Goal: Check status: Check status

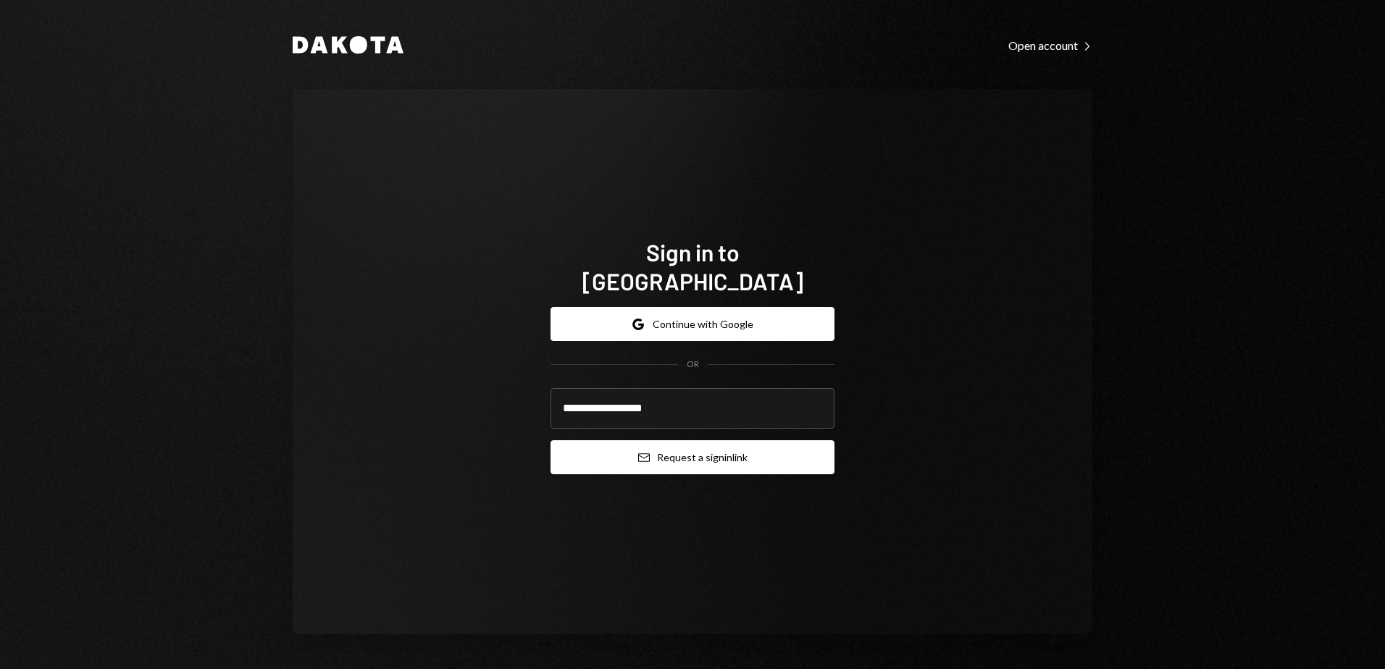
type input "**********"
click at [716, 440] on button "Email Request a sign in link" at bounding box center [693, 457] width 284 height 34
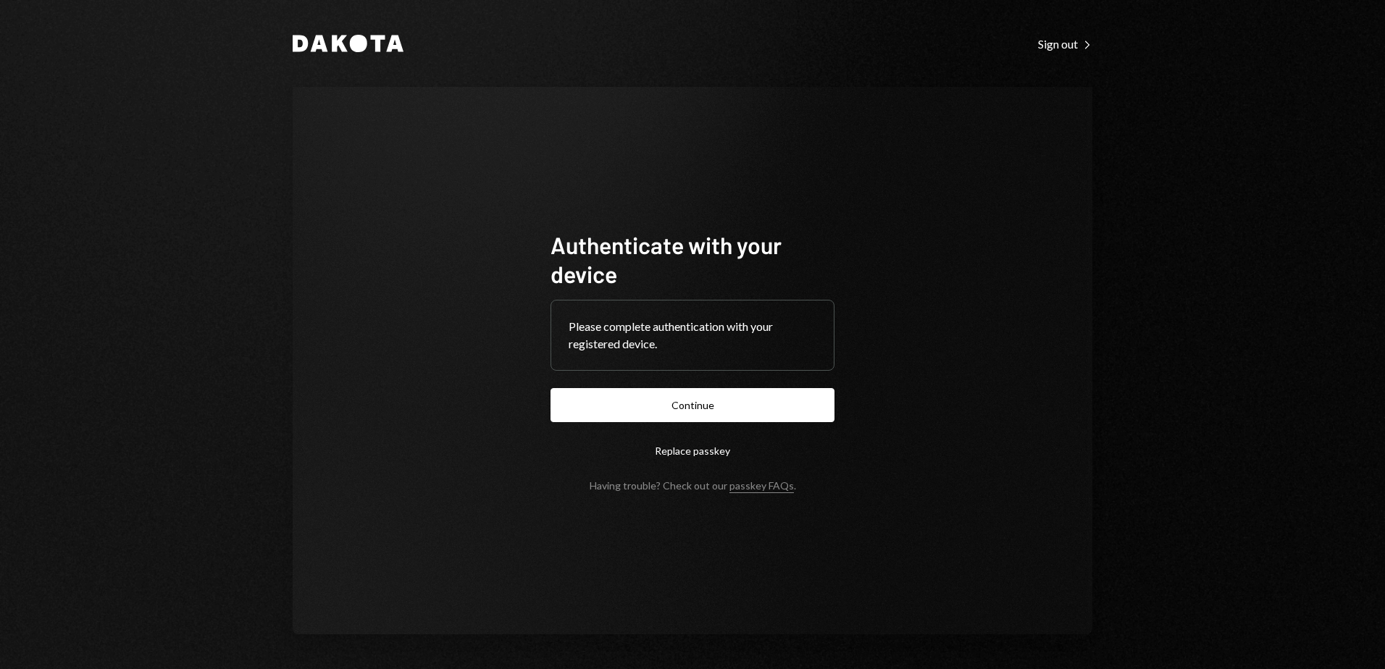
click at [753, 402] on button "Continue" at bounding box center [693, 405] width 284 height 34
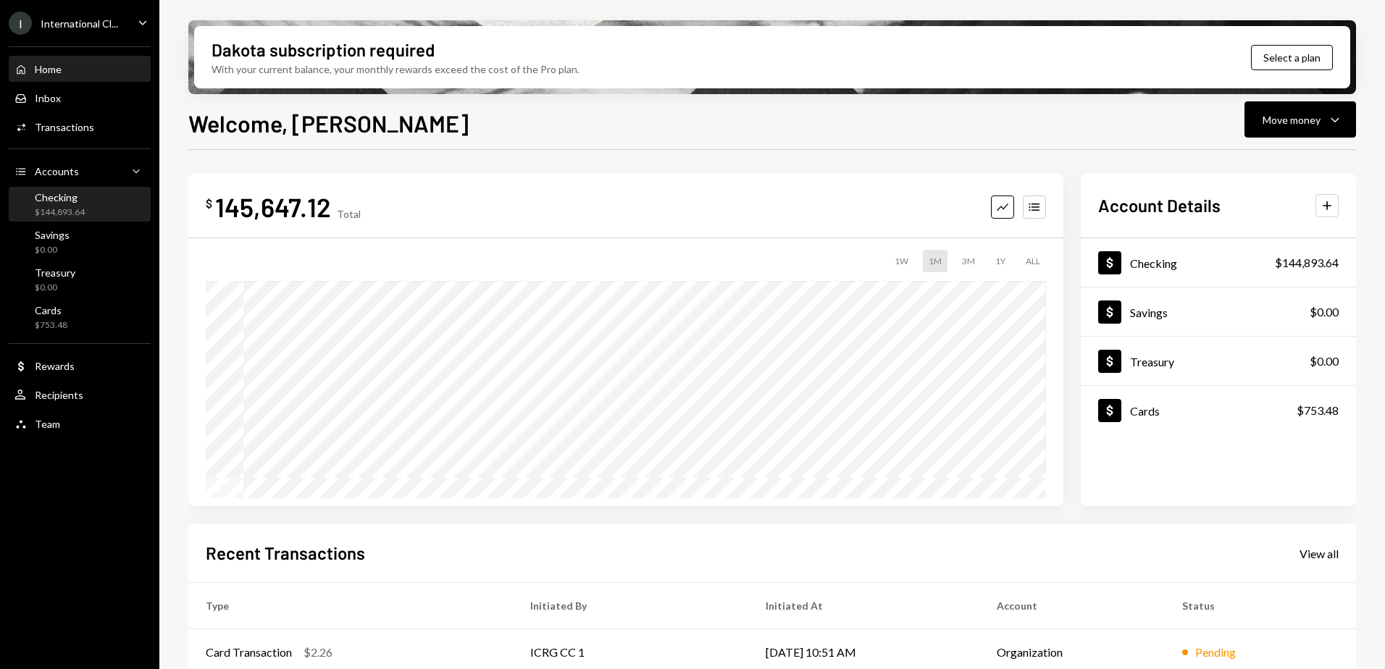
click at [74, 204] on div "Checking $144,893.64" at bounding box center [60, 205] width 50 height 28
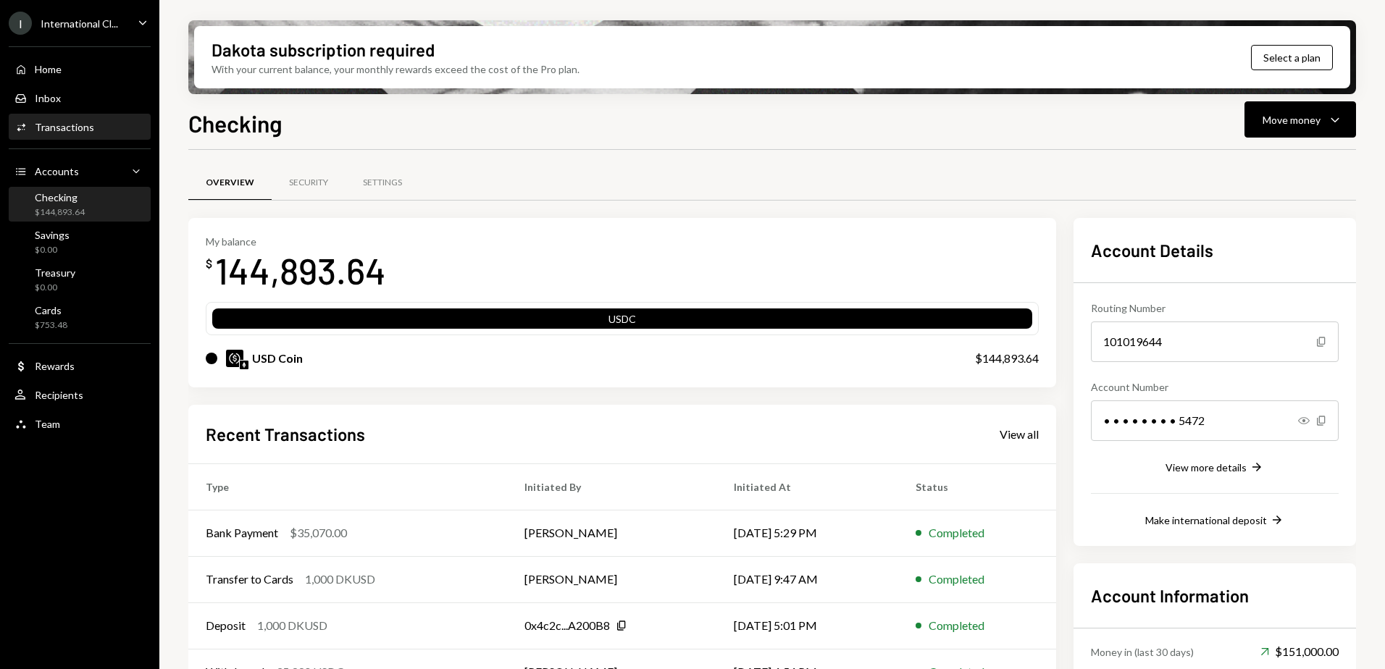
click at [74, 132] on div "Transactions" at bounding box center [64, 127] width 59 height 12
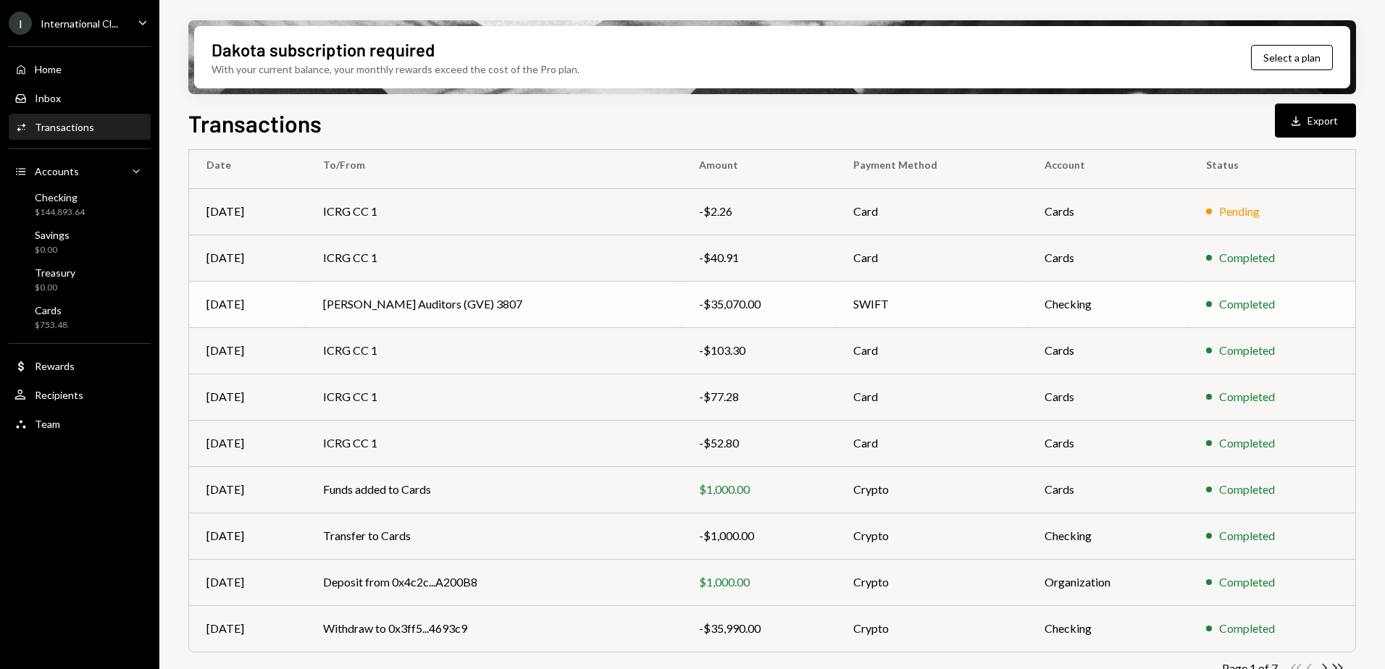
scroll to position [156, 0]
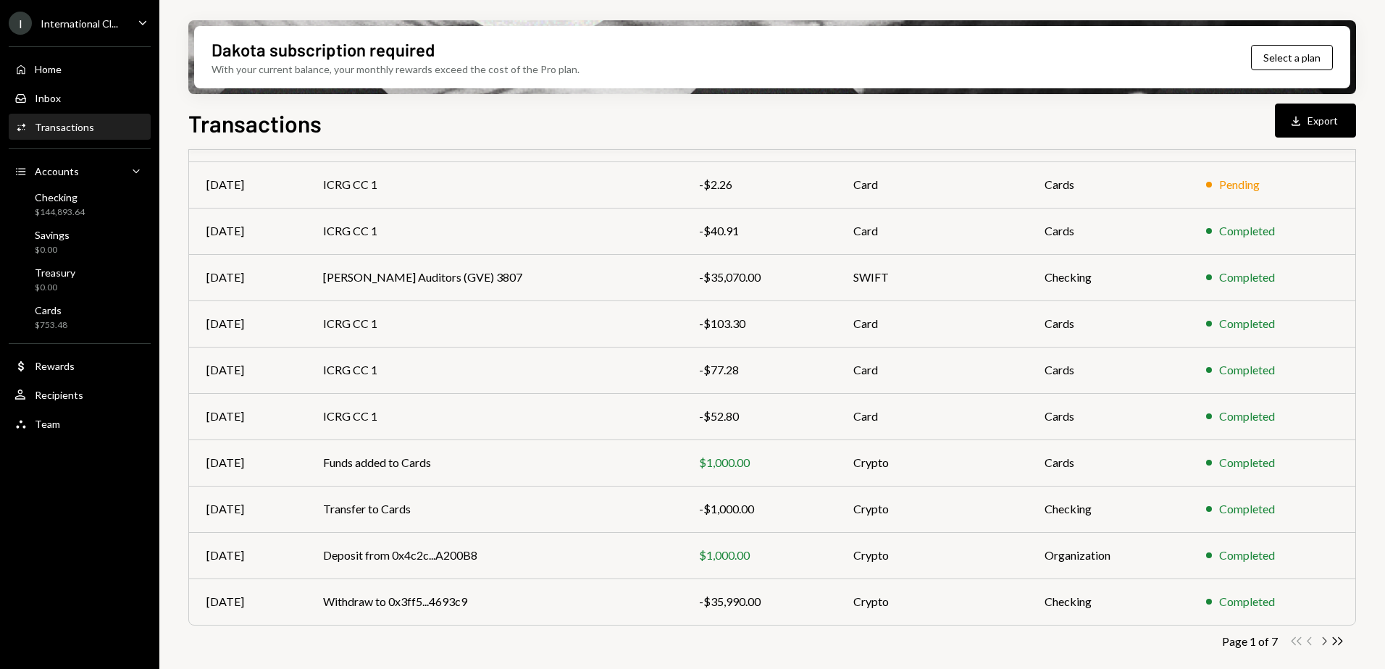
click at [1326, 642] on icon "button" at bounding box center [1325, 641] width 4 height 8
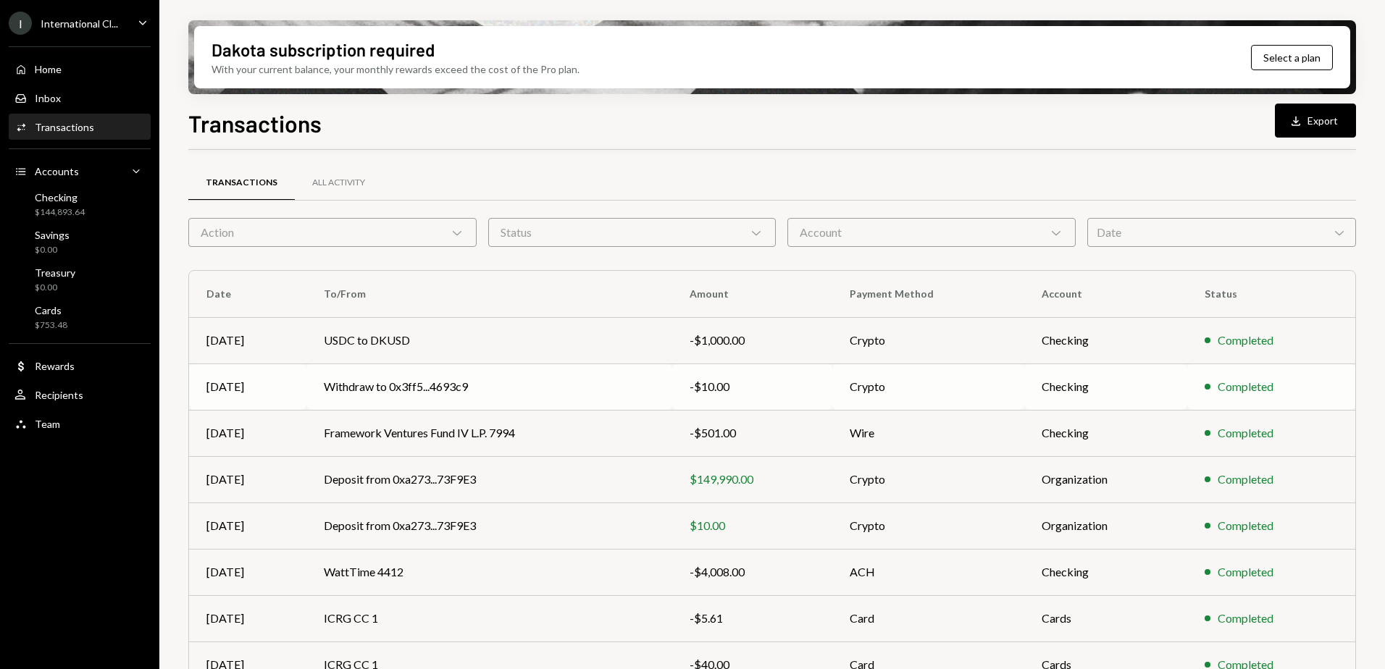
scroll to position [145, 0]
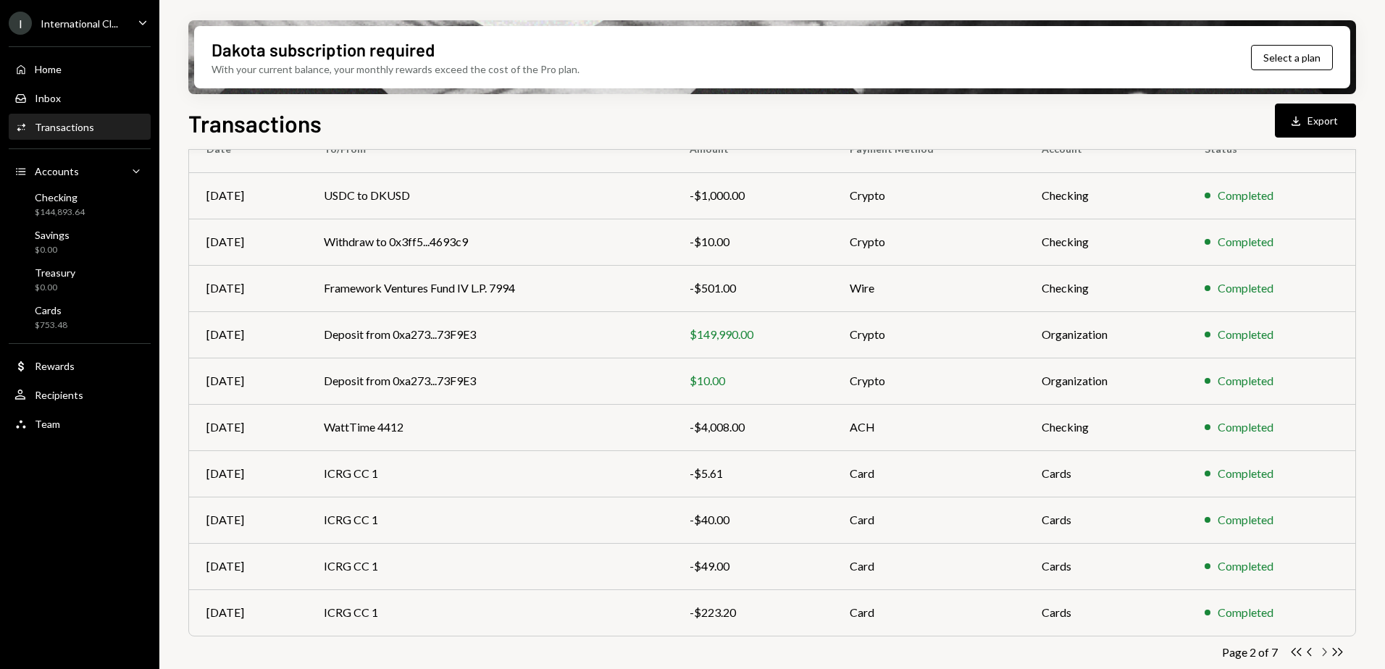
click at [1326, 652] on icon "button" at bounding box center [1325, 652] width 4 height 8
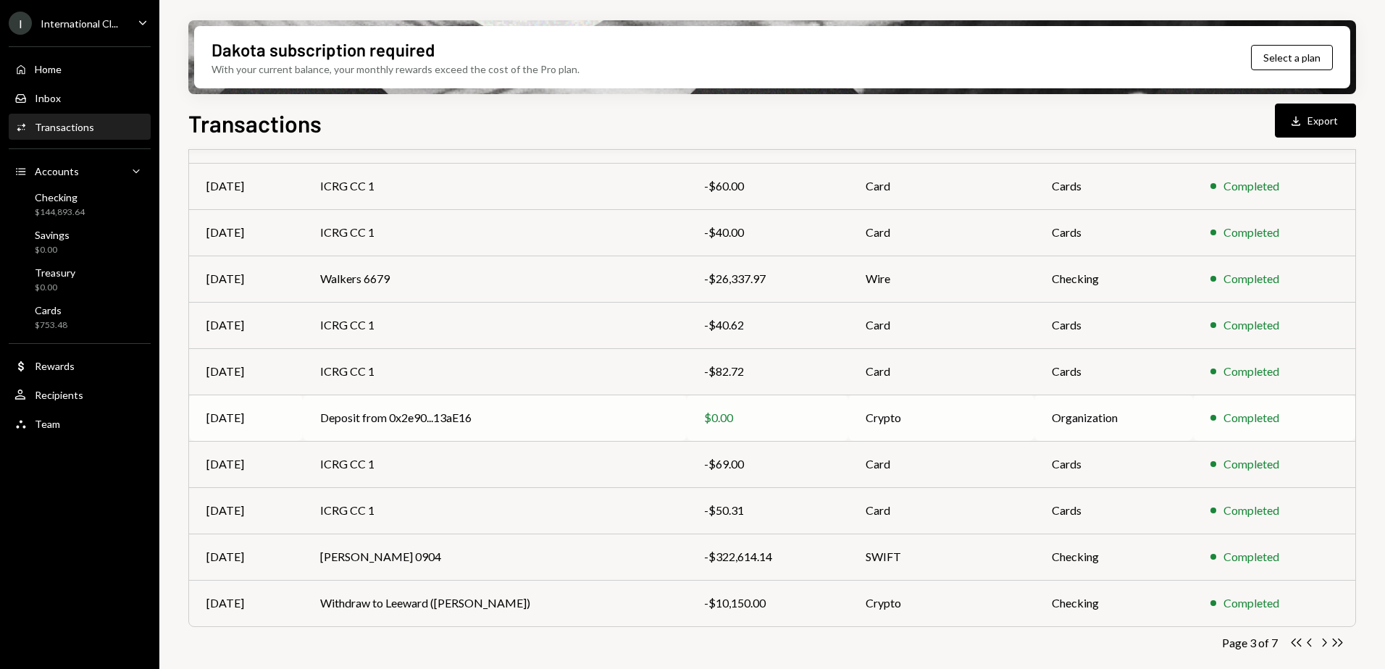
scroll to position [156, 0]
click at [587, 598] on td "Withdraw to Leeward (Cayman)" at bounding box center [495, 602] width 384 height 46
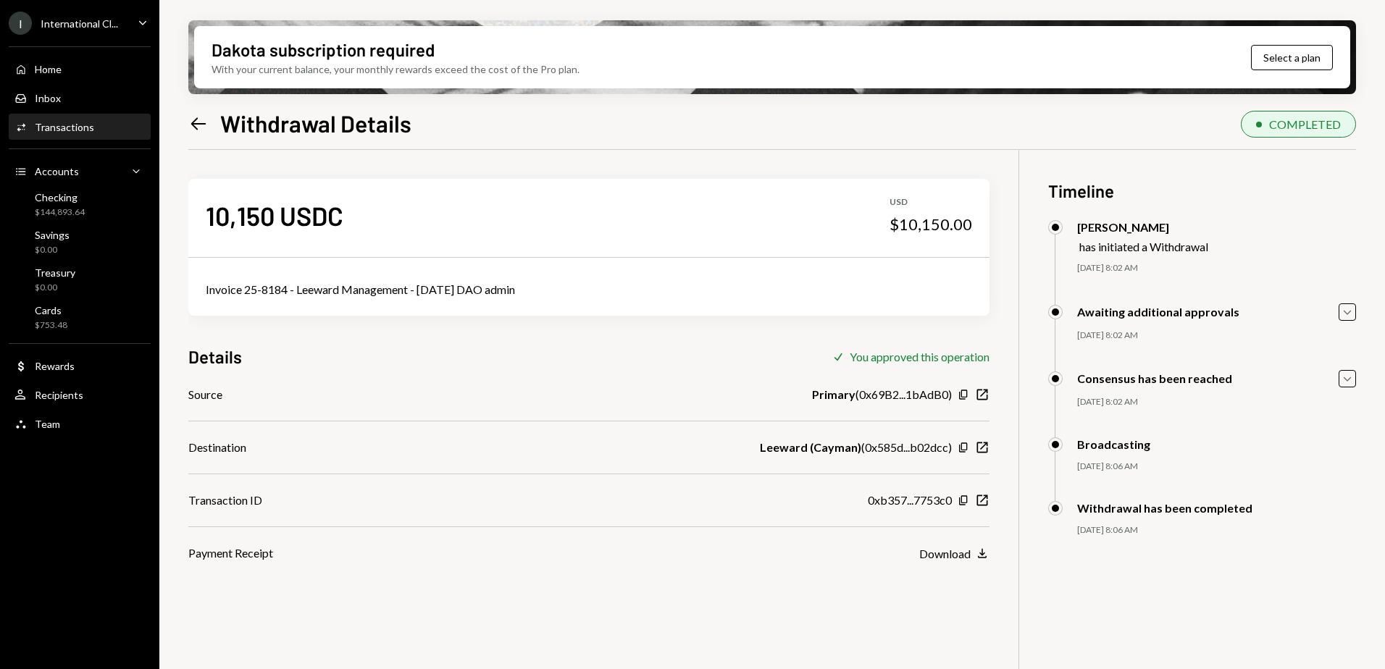
click at [194, 122] on icon at bounding box center [198, 123] width 15 height 12
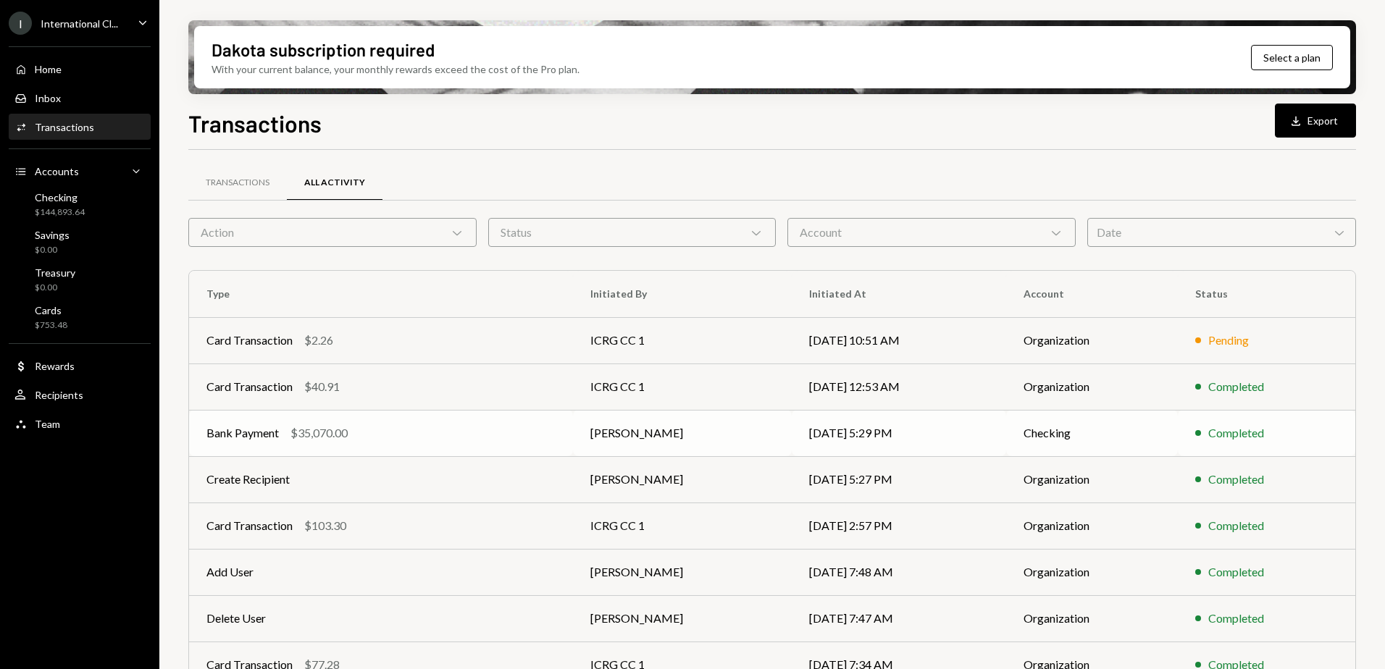
click at [698, 442] on td "Dorothy Esterhuysen" at bounding box center [682, 433] width 218 height 46
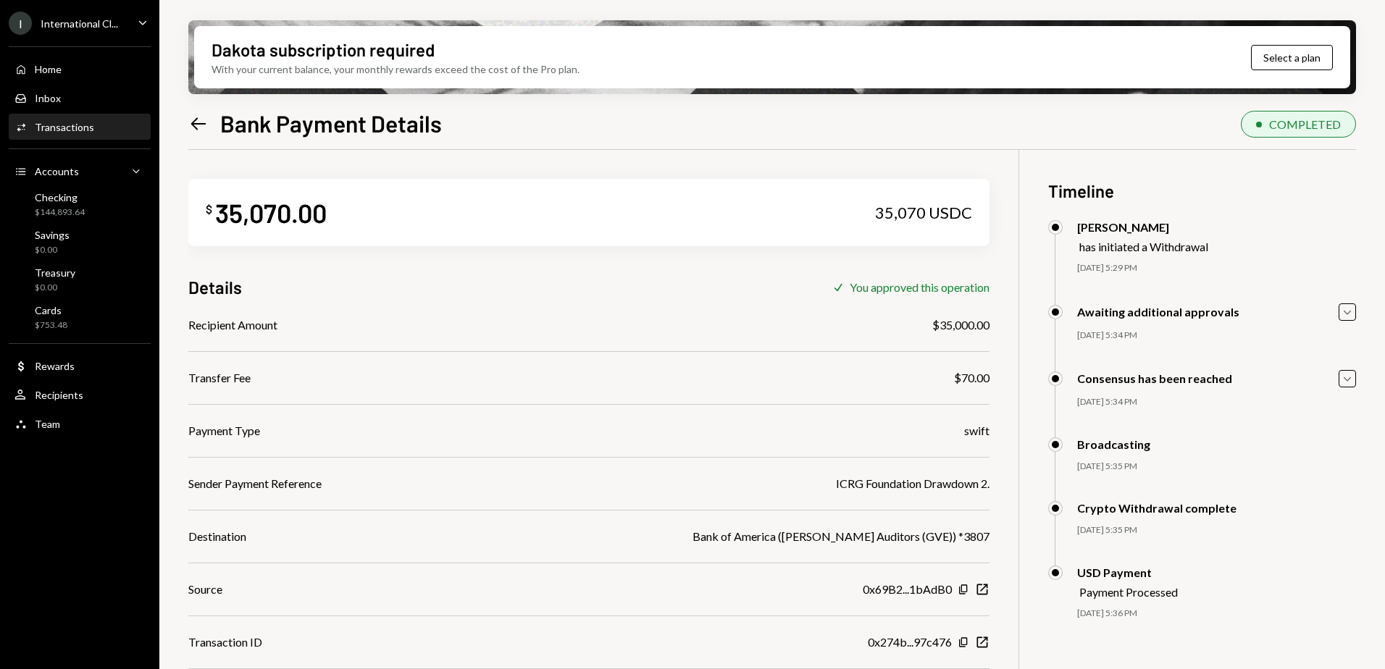
click at [197, 125] on icon "Left Arrow" at bounding box center [198, 124] width 20 height 20
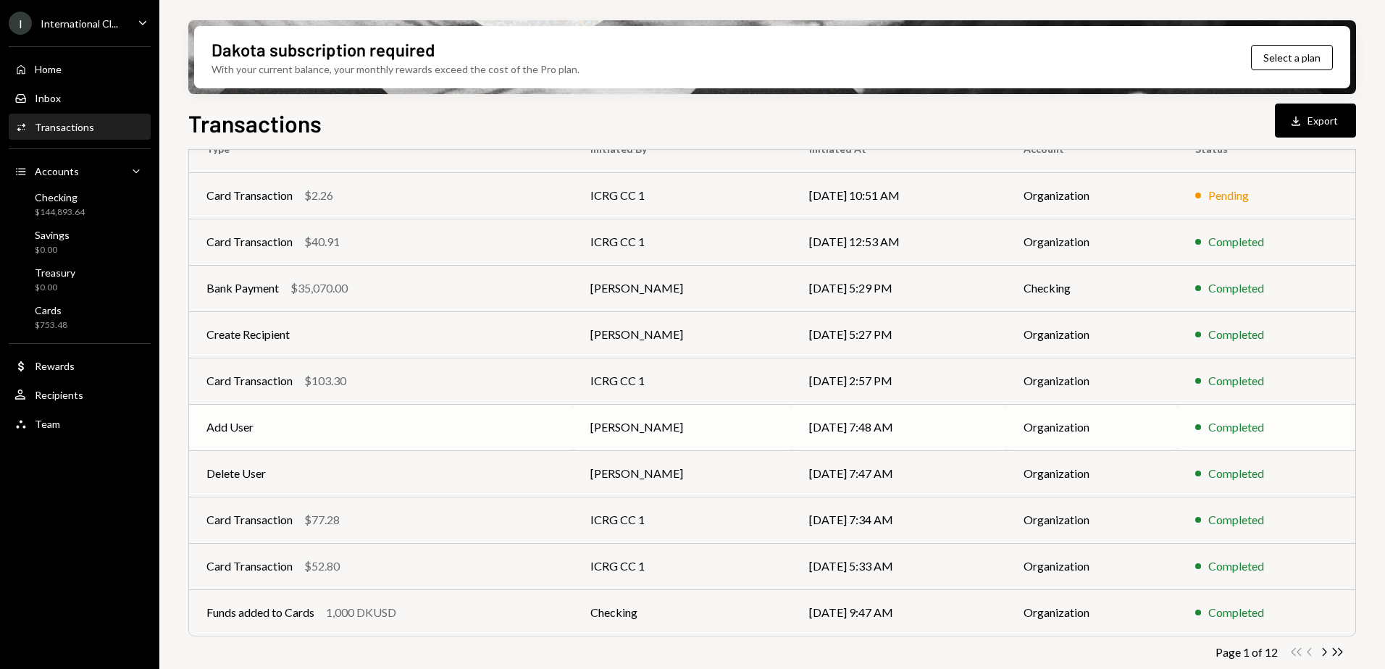
scroll to position [156, 0]
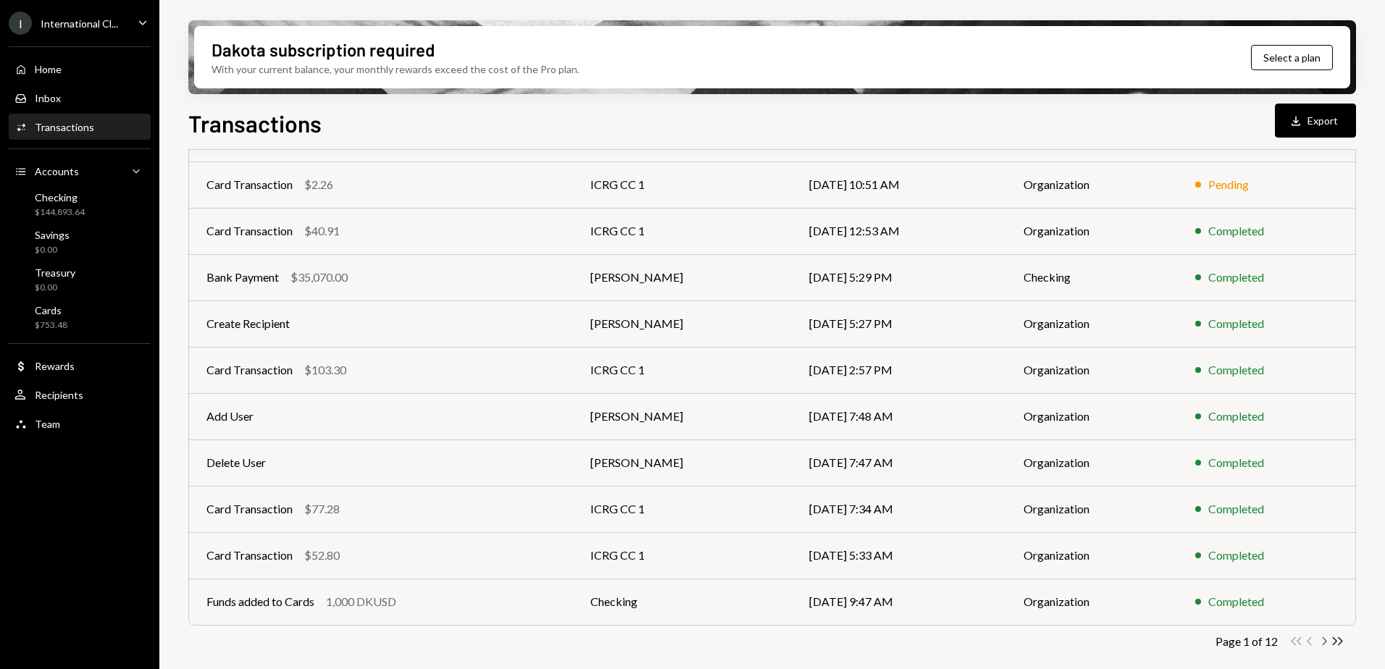
click at [1325, 643] on icon "button" at bounding box center [1325, 641] width 4 height 8
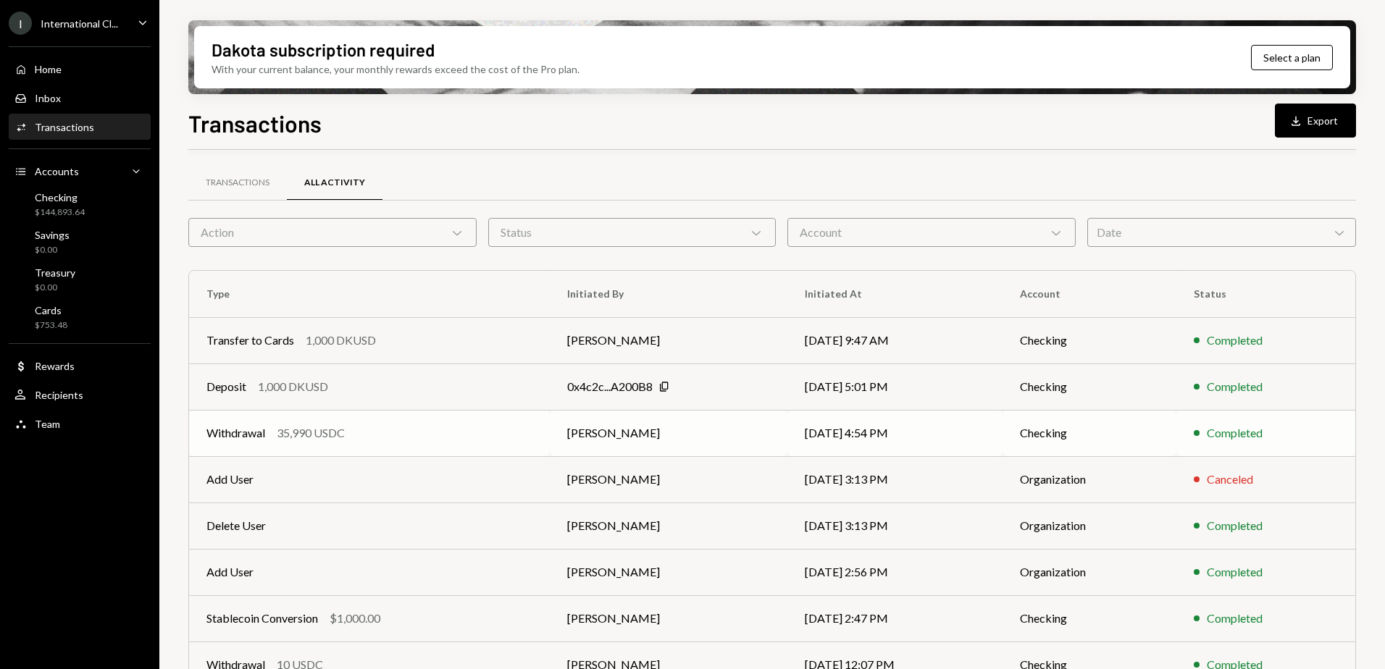
scroll to position [72, 0]
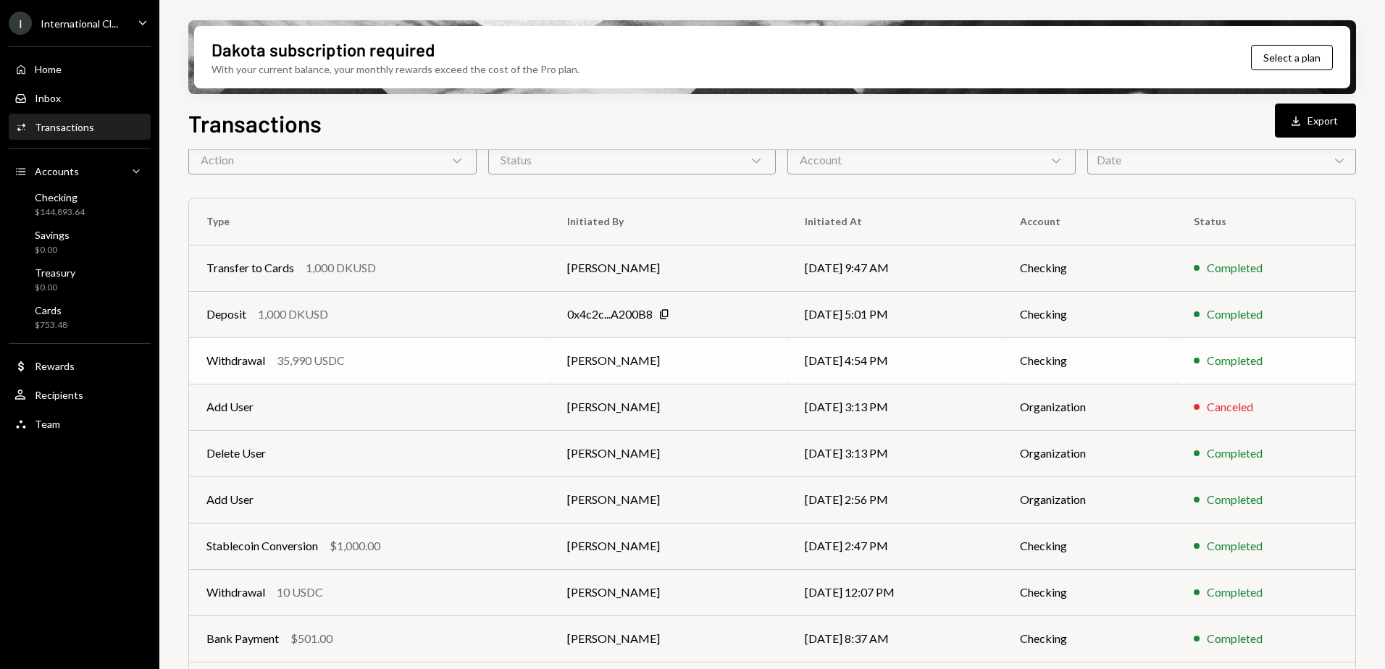
click at [724, 366] on td "[PERSON_NAME]" at bounding box center [669, 361] width 238 height 46
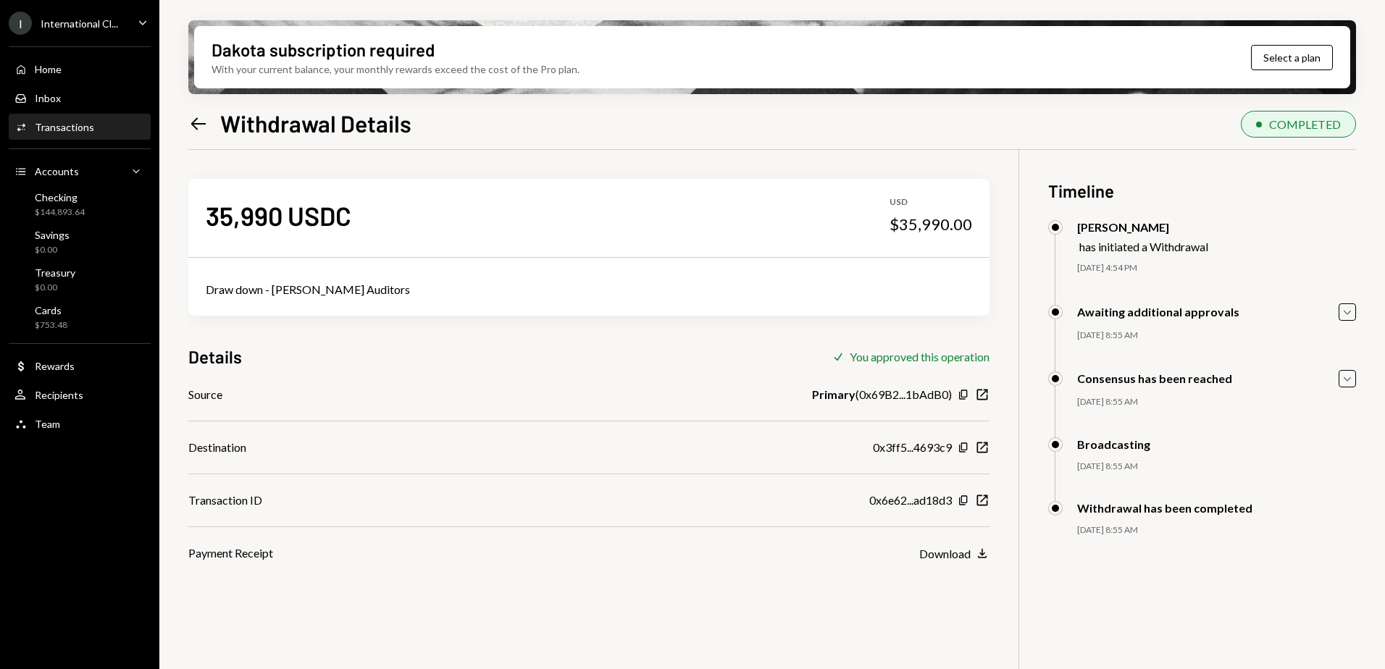
click at [192, 121] on icon "Left Arrow" at bounding box center [198, 124] width 20 height 20
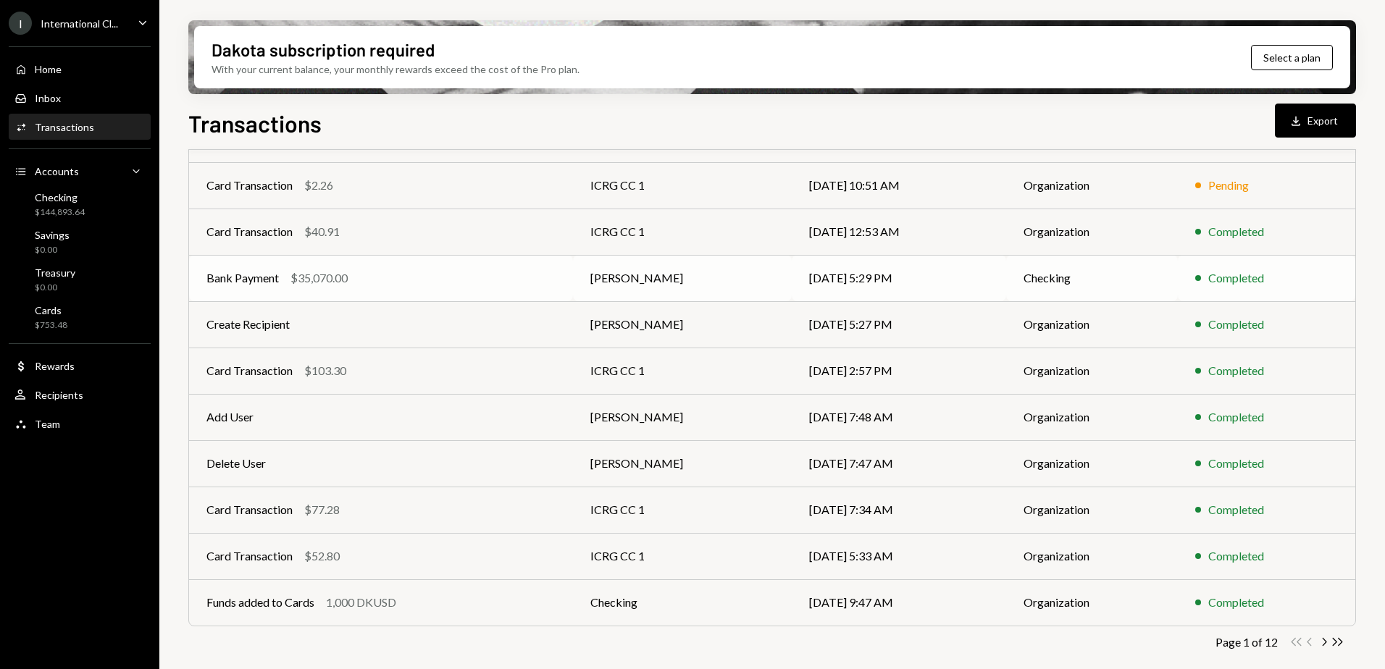
scroll to position [156, 0]
click at [1323, 644] on icon "Chevron Right" at bounding box center [1324, 642] width 14 height 14
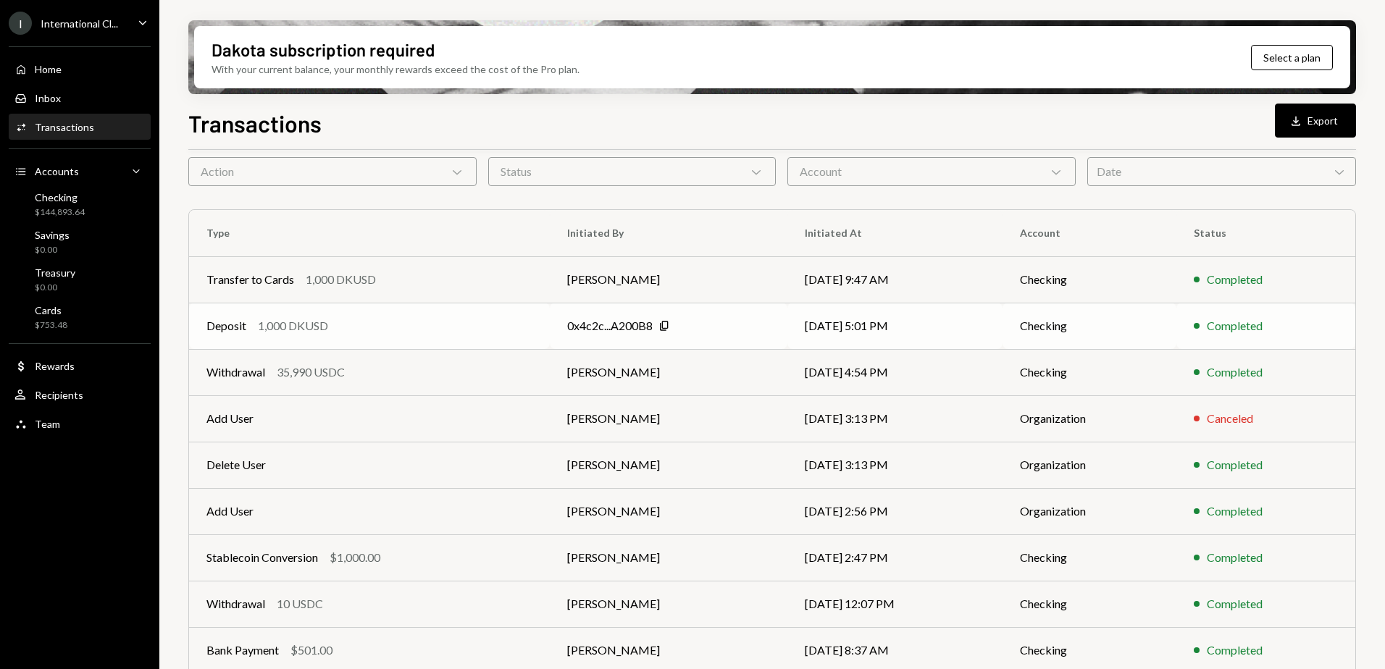
scroll to position [1, 0]
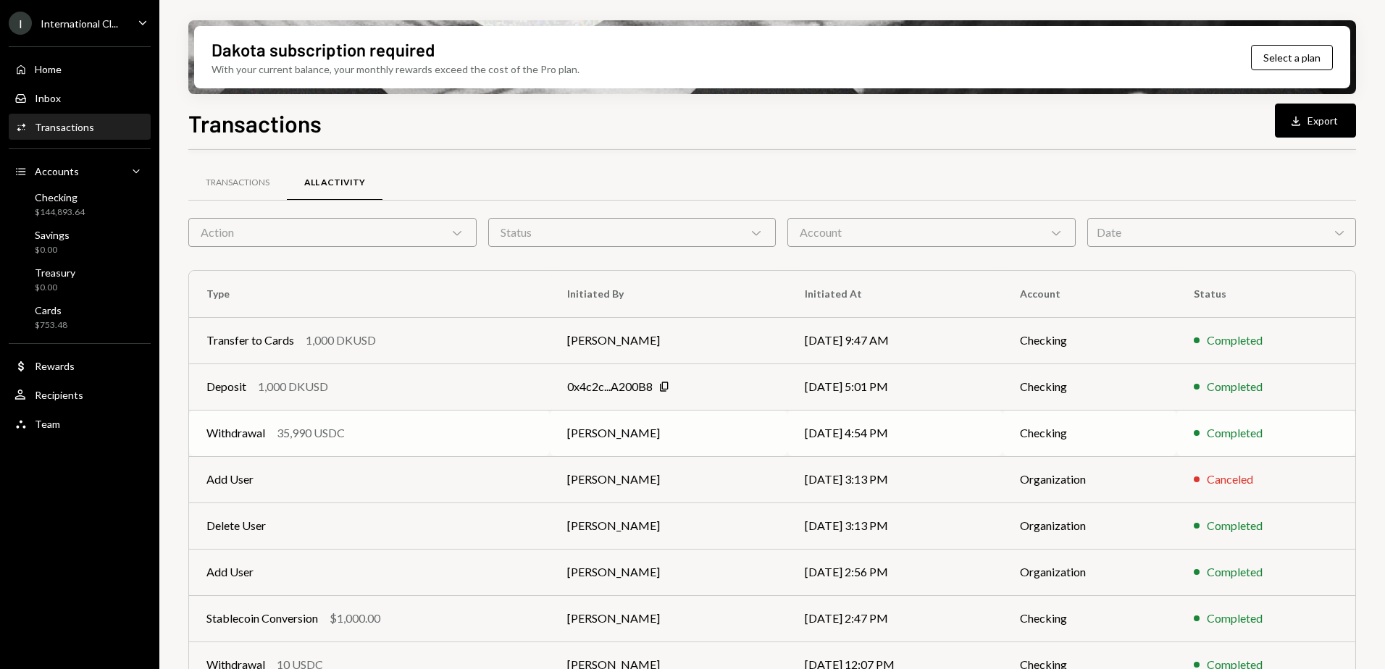
scroll to position [72, 0]
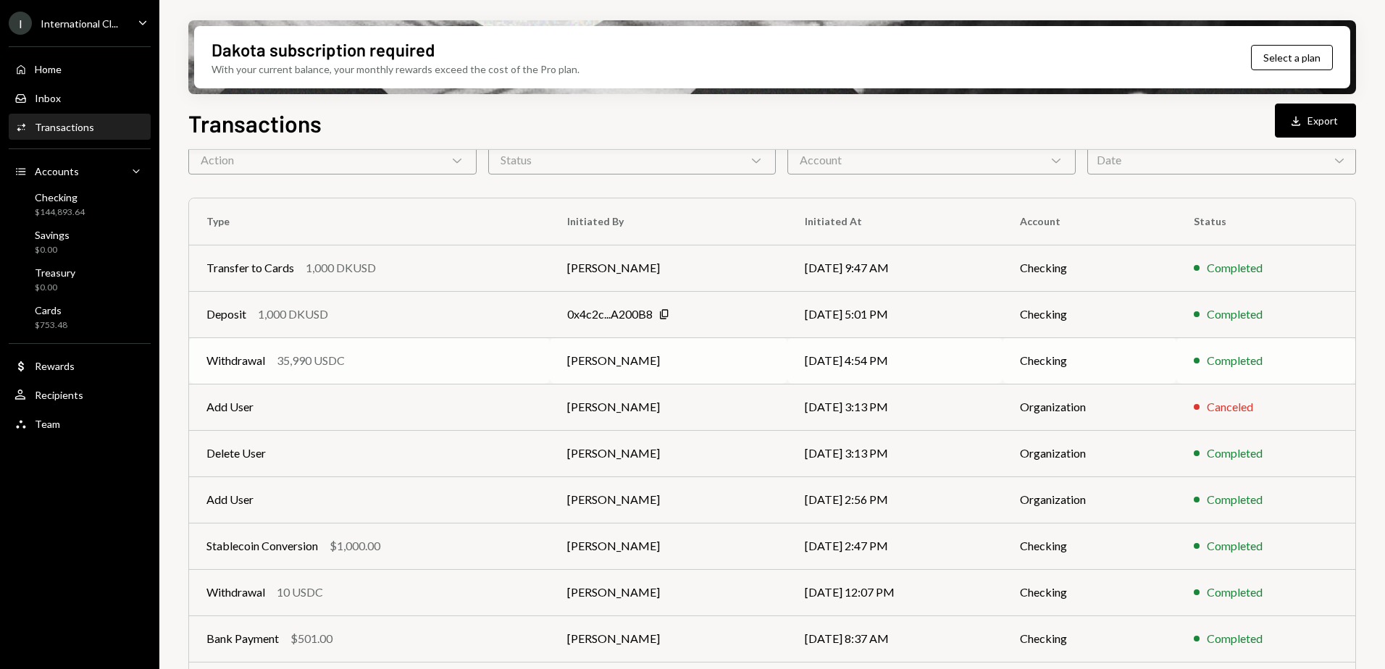
click at [447, 360] on div "Withdrawal 35,990 USDC" at bounding box center [369, 360] width 326 height 17
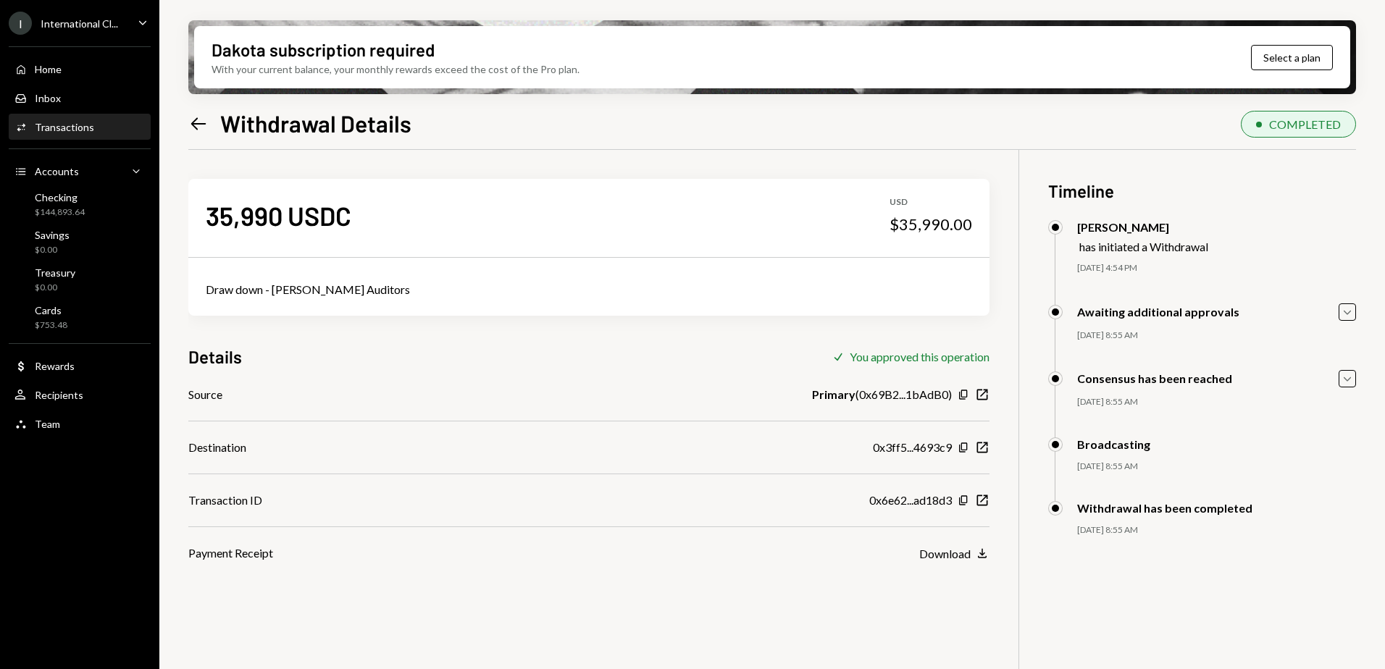
click at [189, 126] on icon "Left Arrow" at bounding box center [198, 124] width 20 height 20
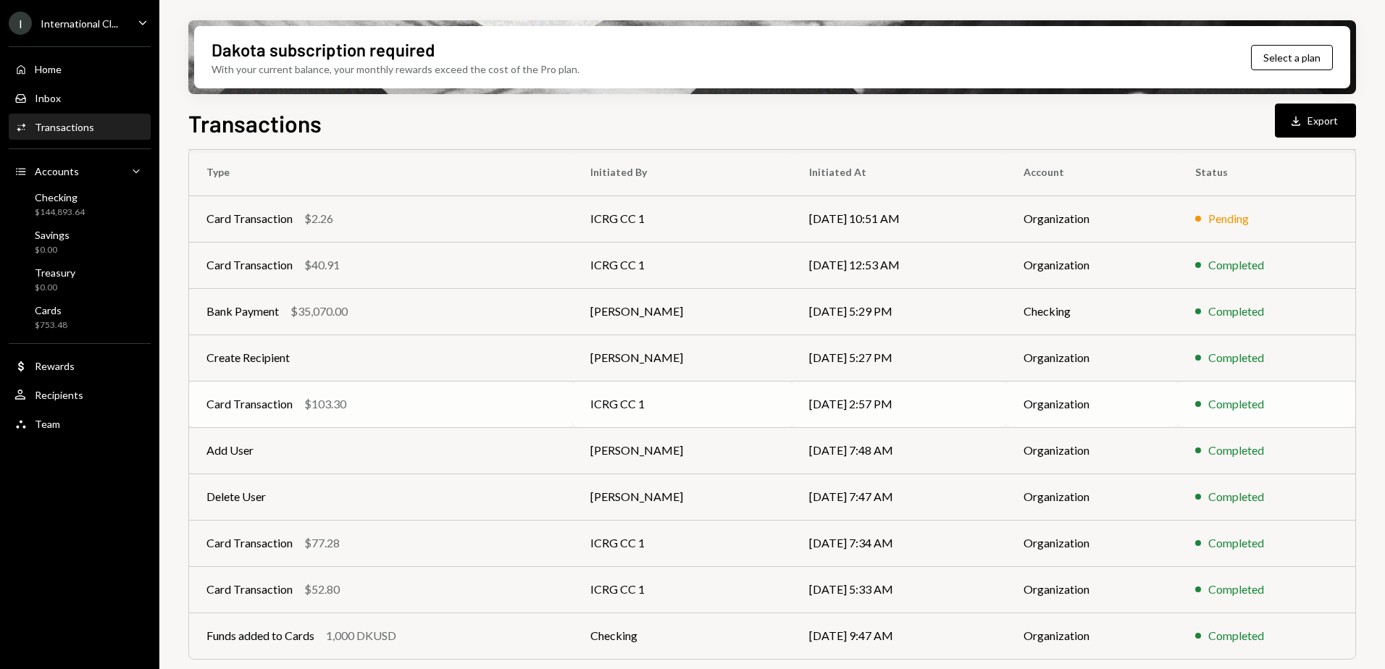
scroll to position [156, 0]
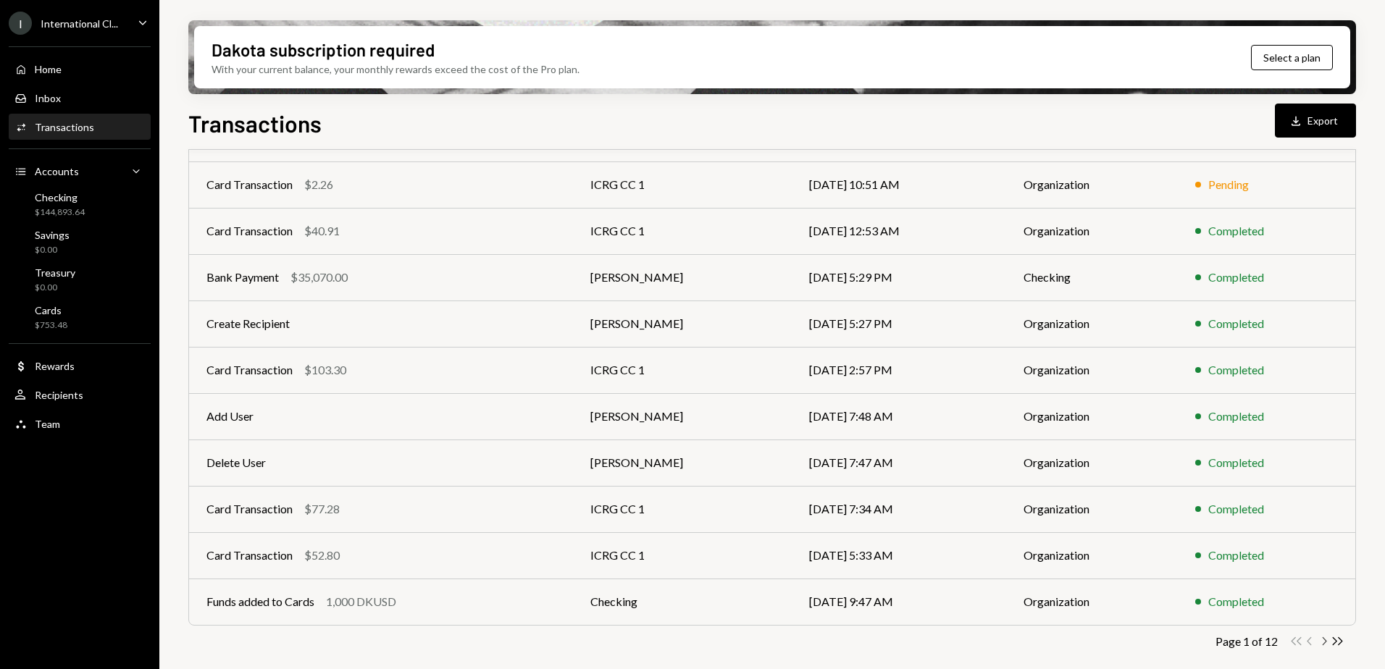
click at [1325, 643] on icon "button" at bounding box center [1325, 641] width 4 height 8
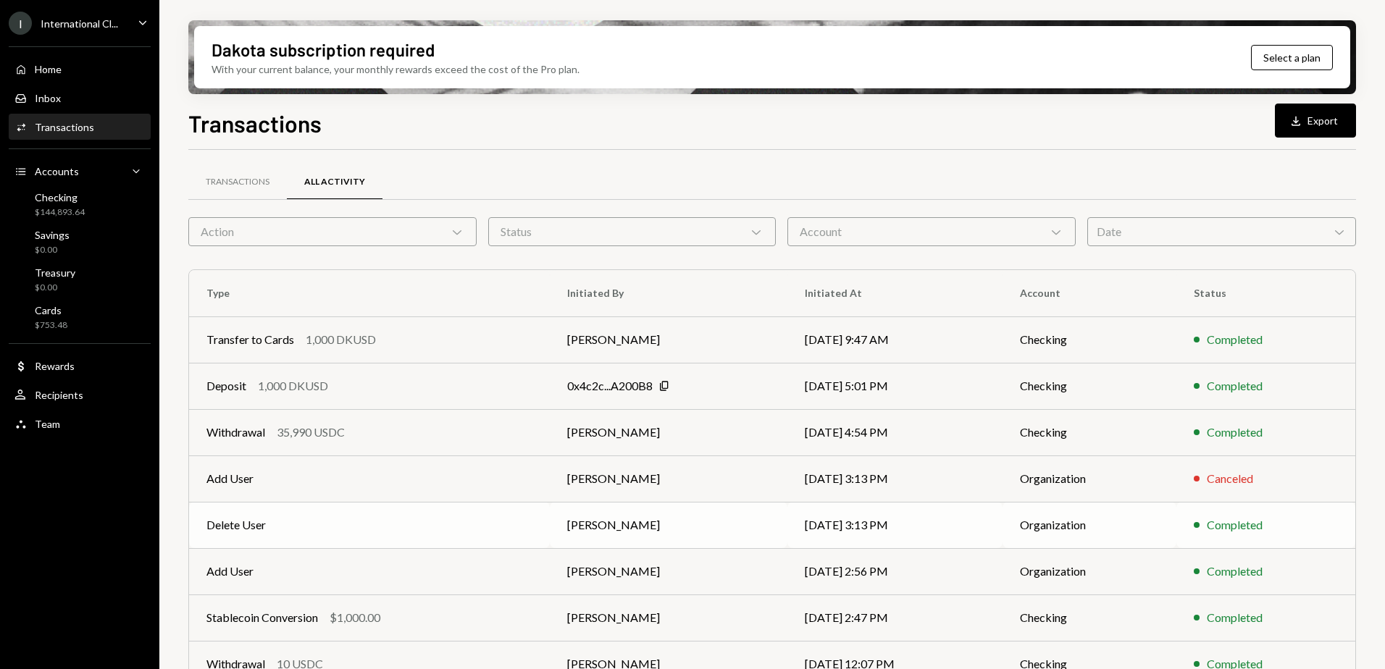
scroll to position [0, 0]
click at [386, 432] on div "Withdrawal 35,990 USDC" at bounding box center [369, 433] width 326 height 17
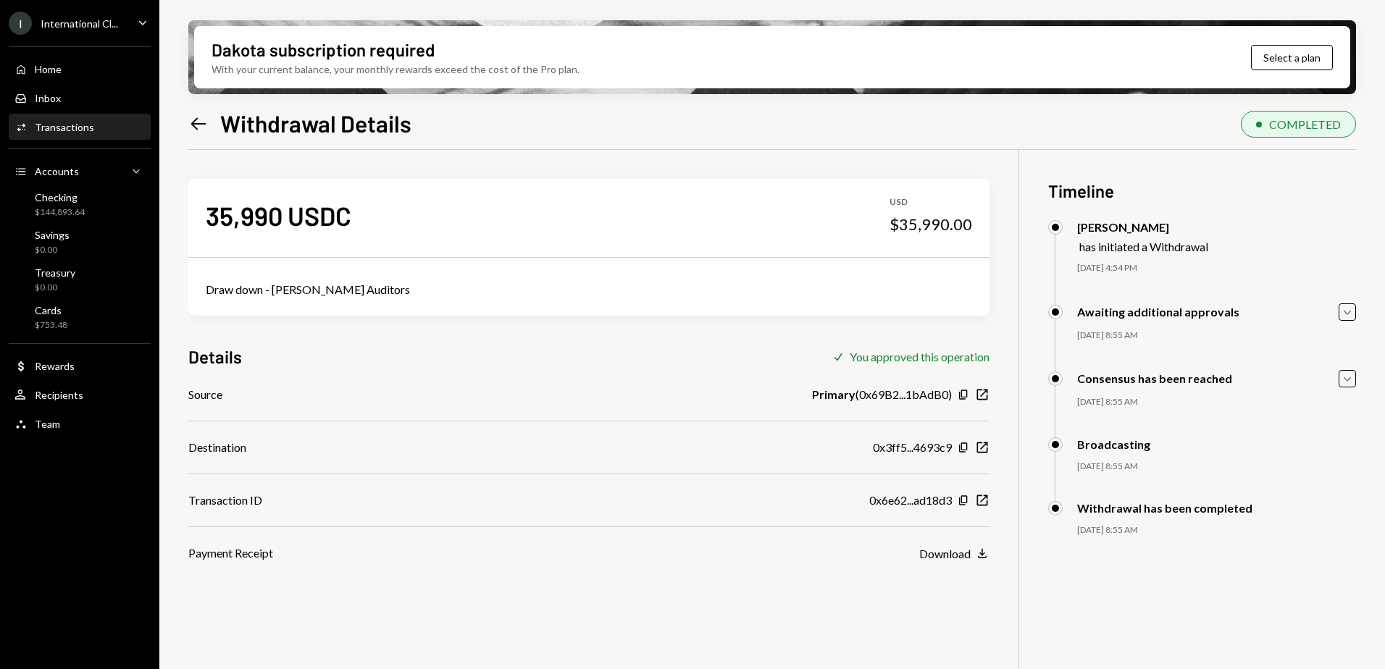
click at [196, 122] on icon "Left Arrow" at bounding box center [198, 124] width 20 height 20
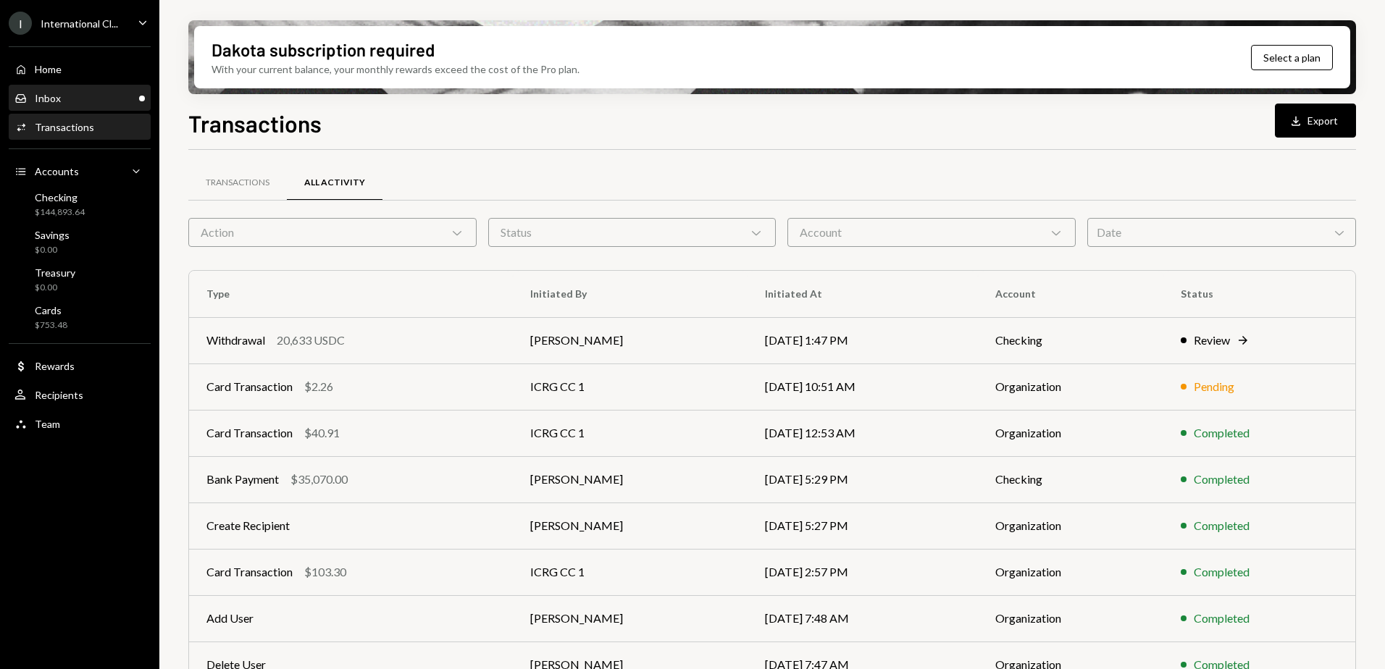
click at [71, 104] on div "Inbox Inbox" at bounding box center [79, 98] width 130 height 13
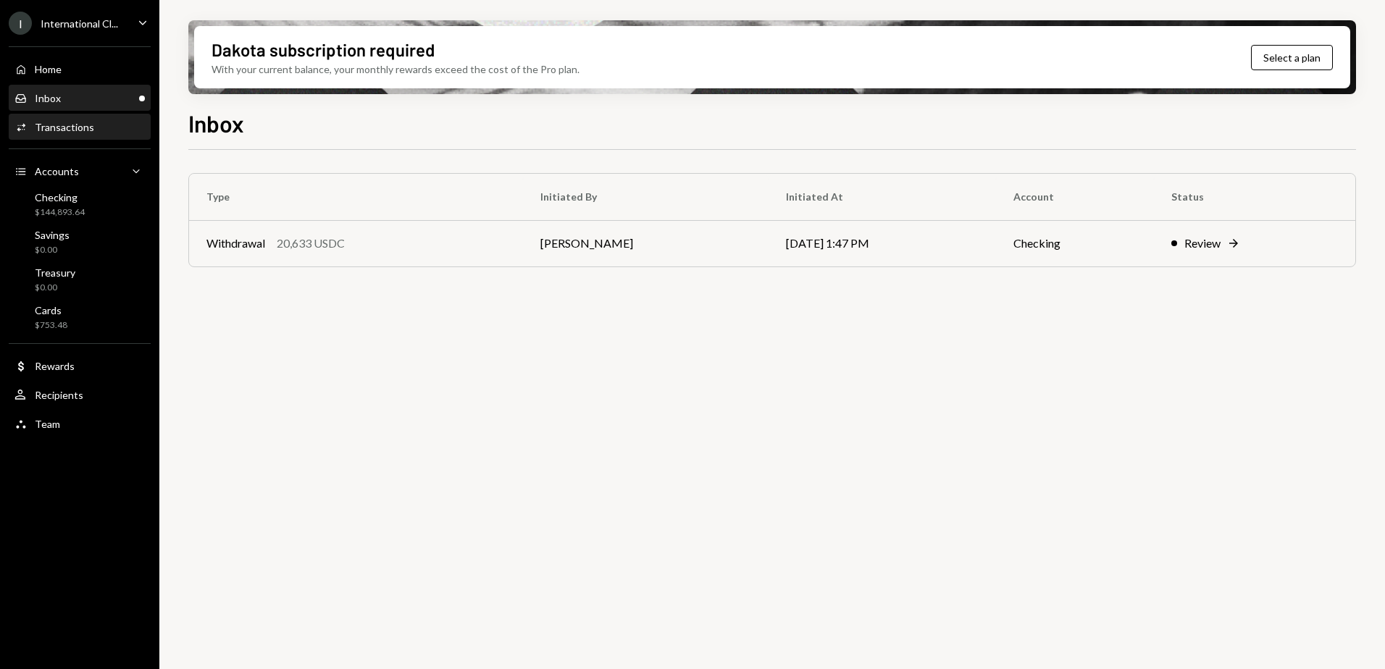
click at [62, 120] on div "Activities Transactions" at bounding box center [79, 127] width 130 height 25
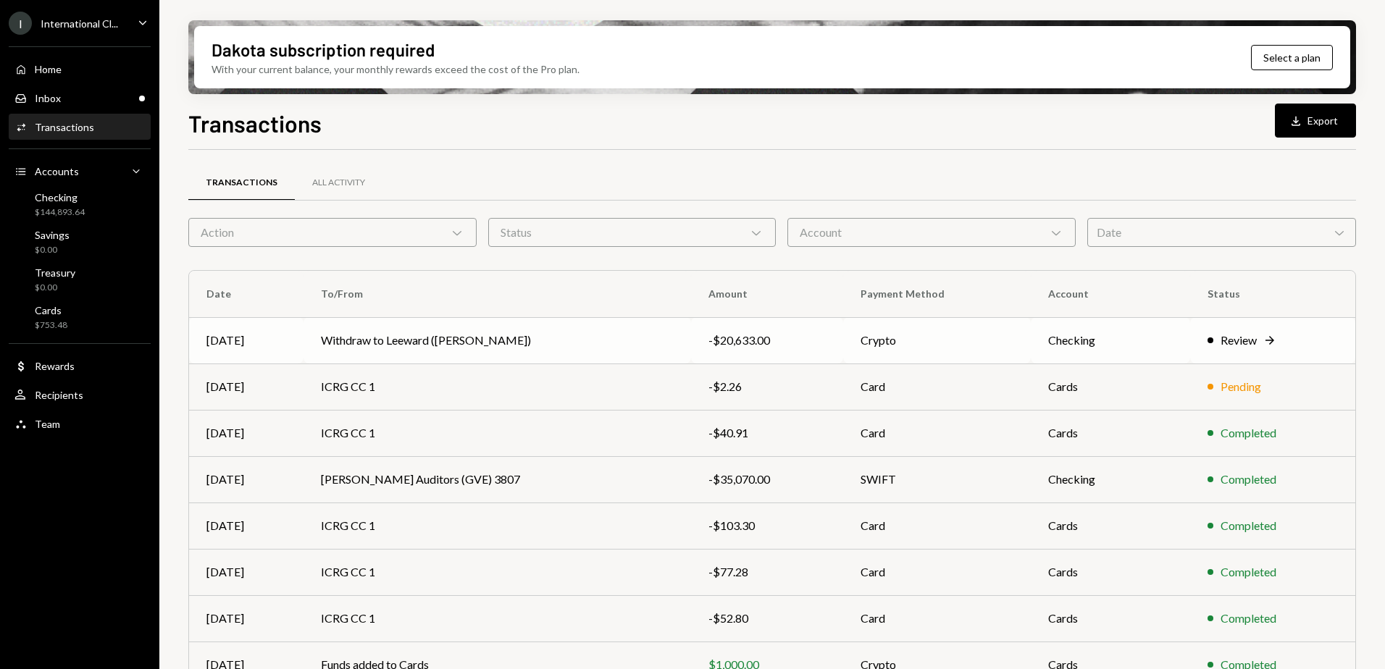
click at [460, 335] on td "Withdraw to Leeward ([PERSON_NAME])" at bounding box center [498, 340] width 388 height 46
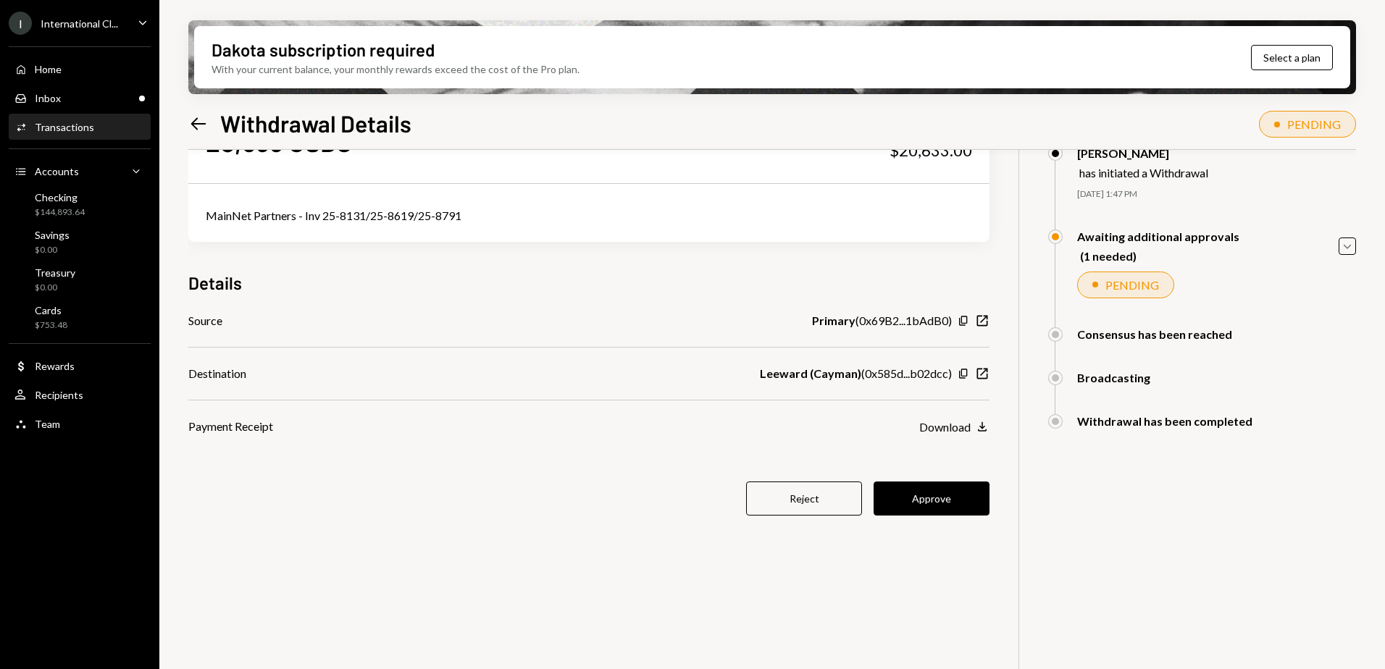
scroll to position [43, 0]
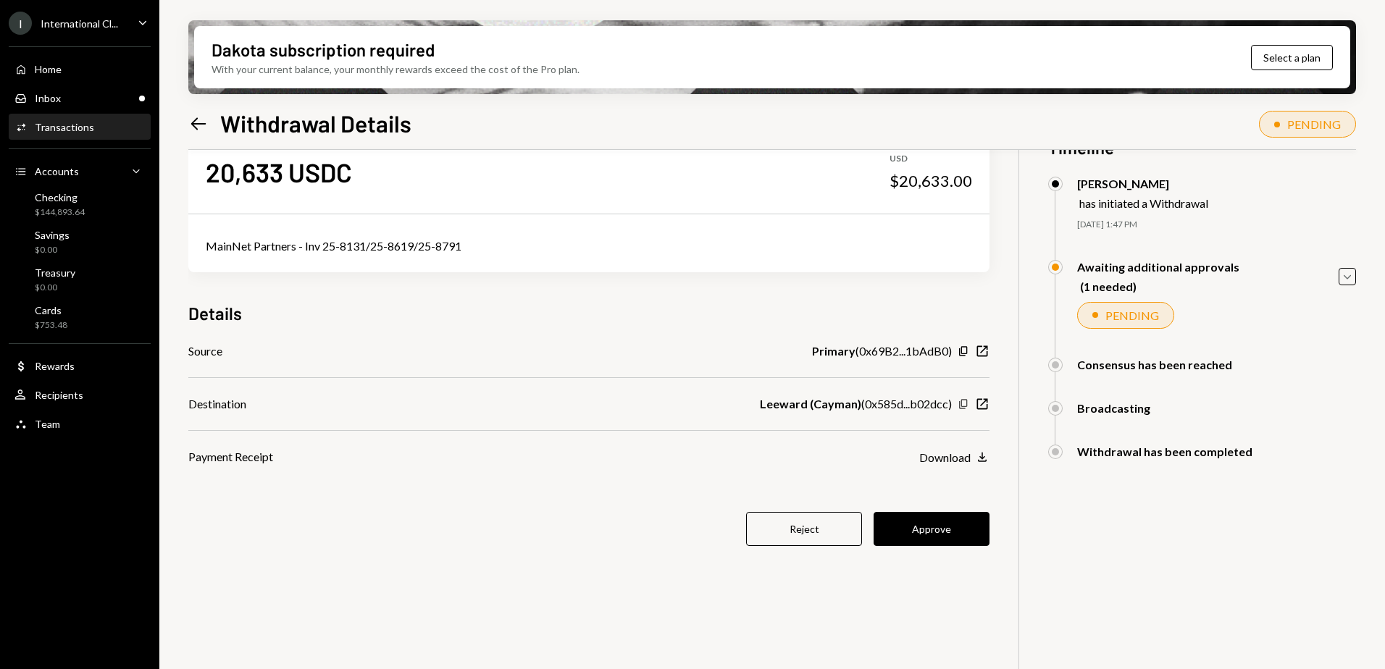
click at [962, 403] on icon "button" at bounding box center [963, 403] width 8 height 9
click at [941, 527] on button "Approve" at bounding box center [932, 529] width 116 height 34
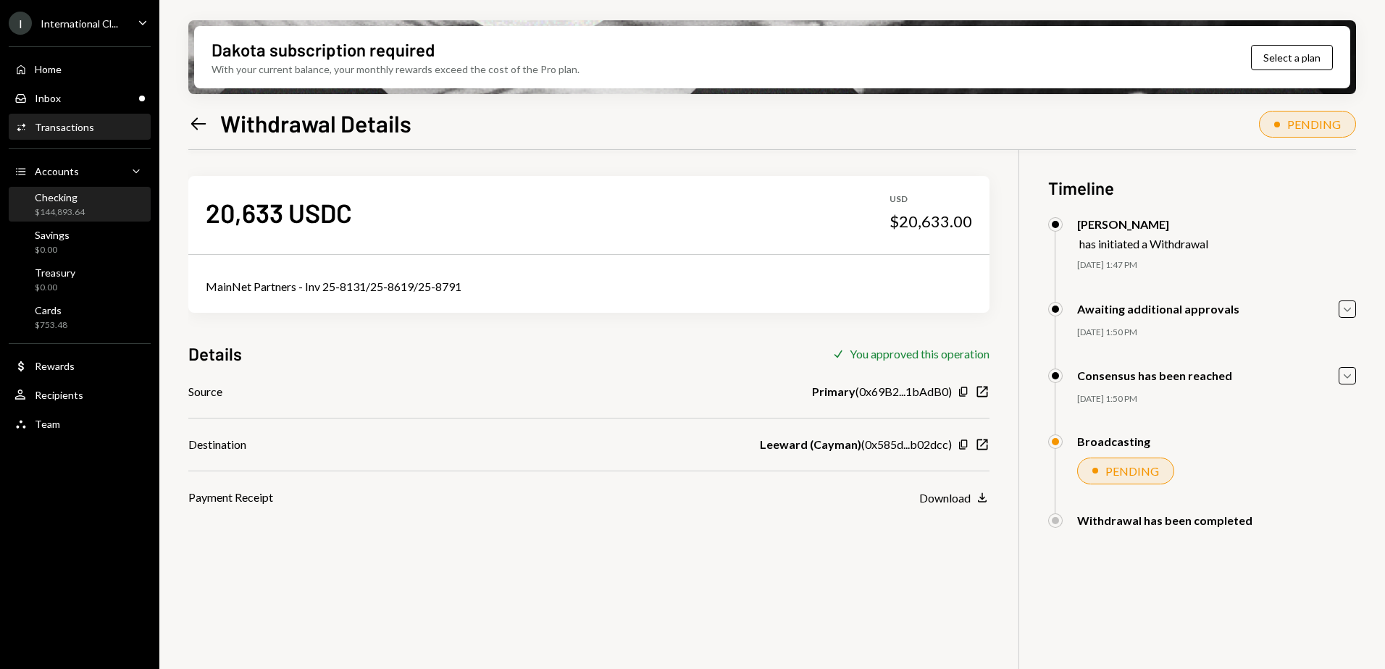
scroll to position [0, 0]
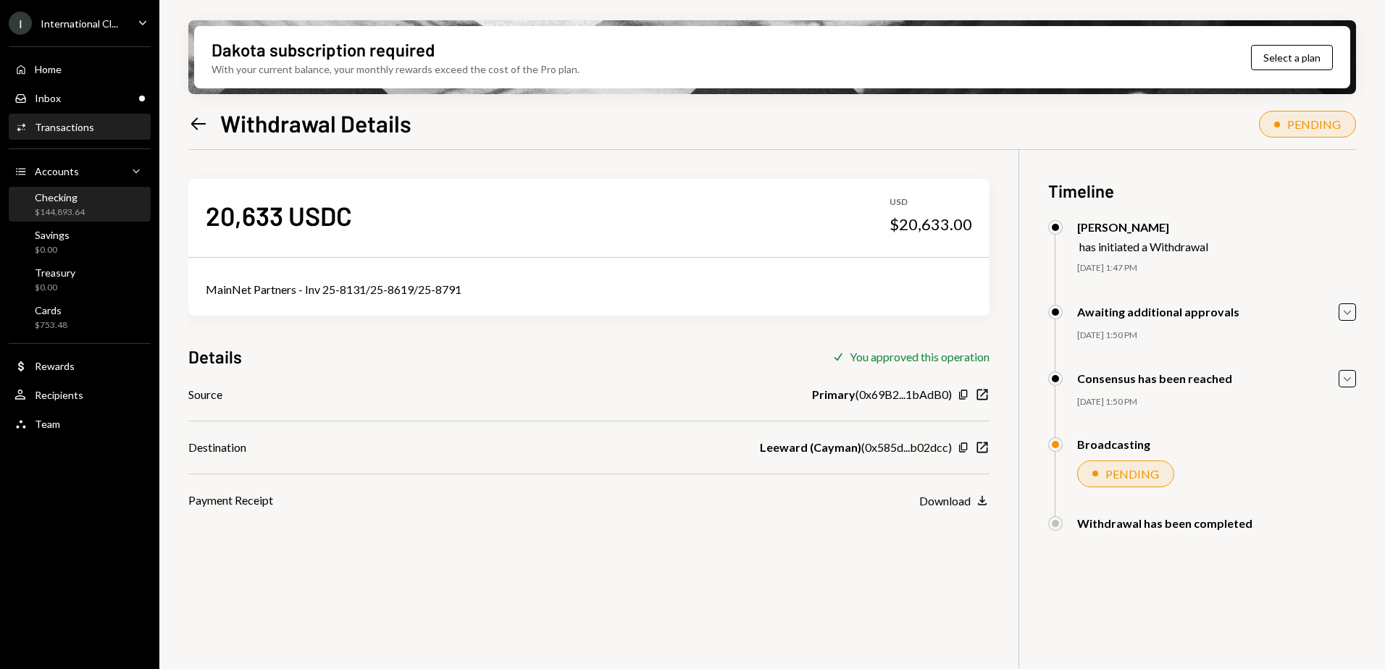
click at [65, 201] on div "Checking" at bounding box center [60, 197] width 50 height 12
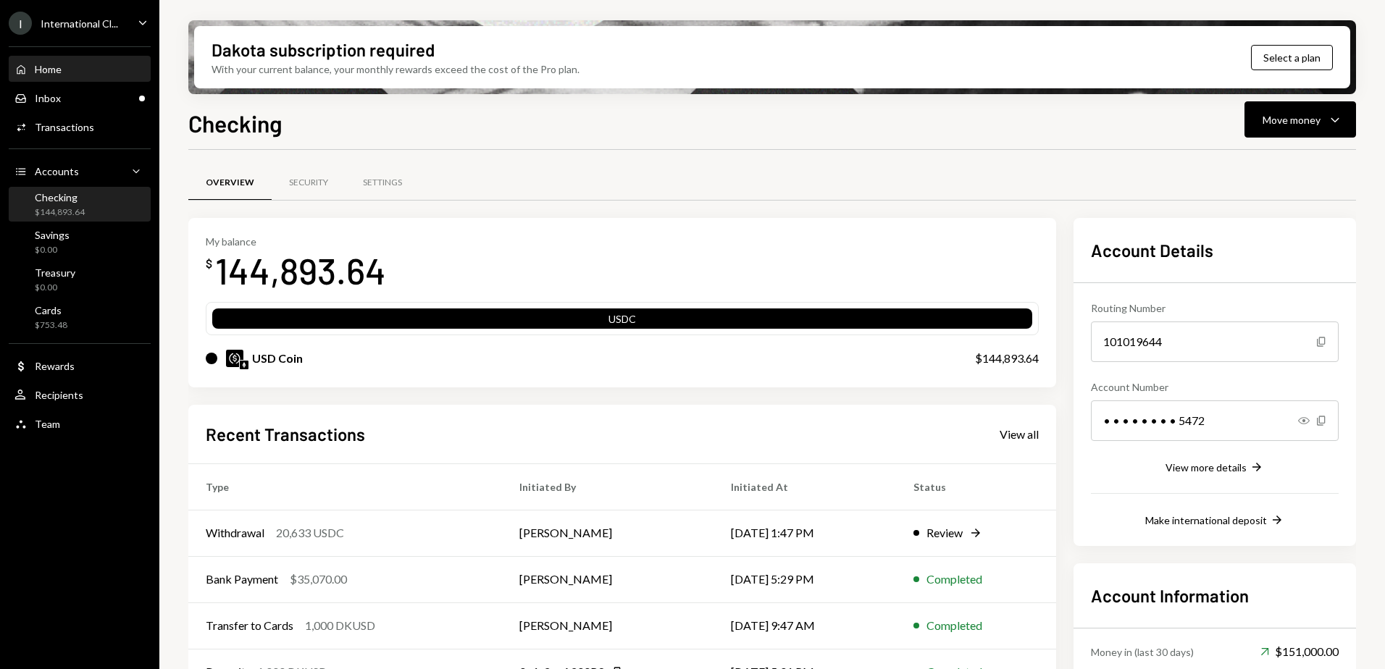
click at [66, 70] on div "Home Home" at bounding box center [79, 69] width 130 height 13
